Goal: Navigation & Orientation: Find specific page/section

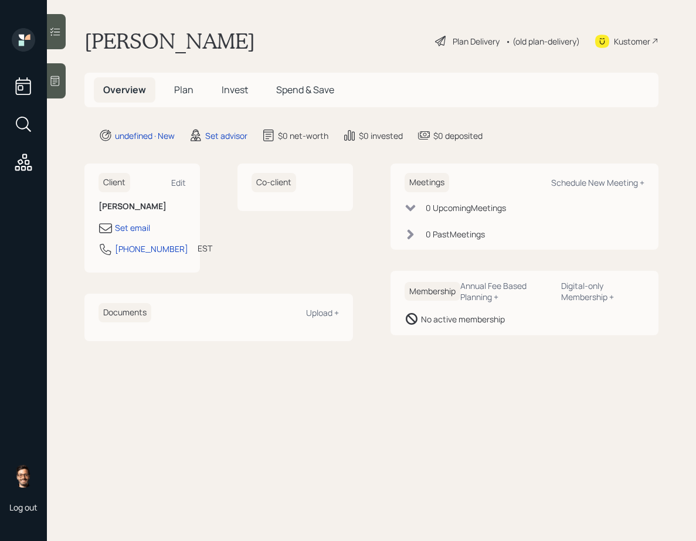
click at [181, 84] on span "Plan" at bounding box center [183, 89] width 19 height 13
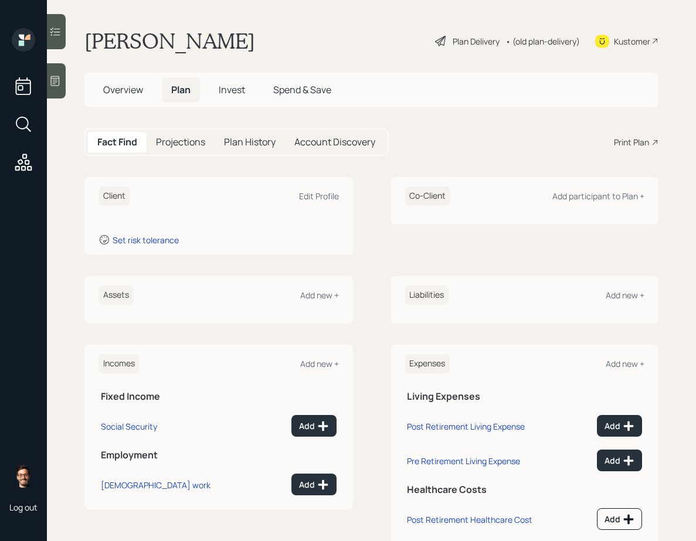
click at [226, 87] on span "Invest" at bounding box center [232, 89] width 26 height 13
